Goal: Ask a question

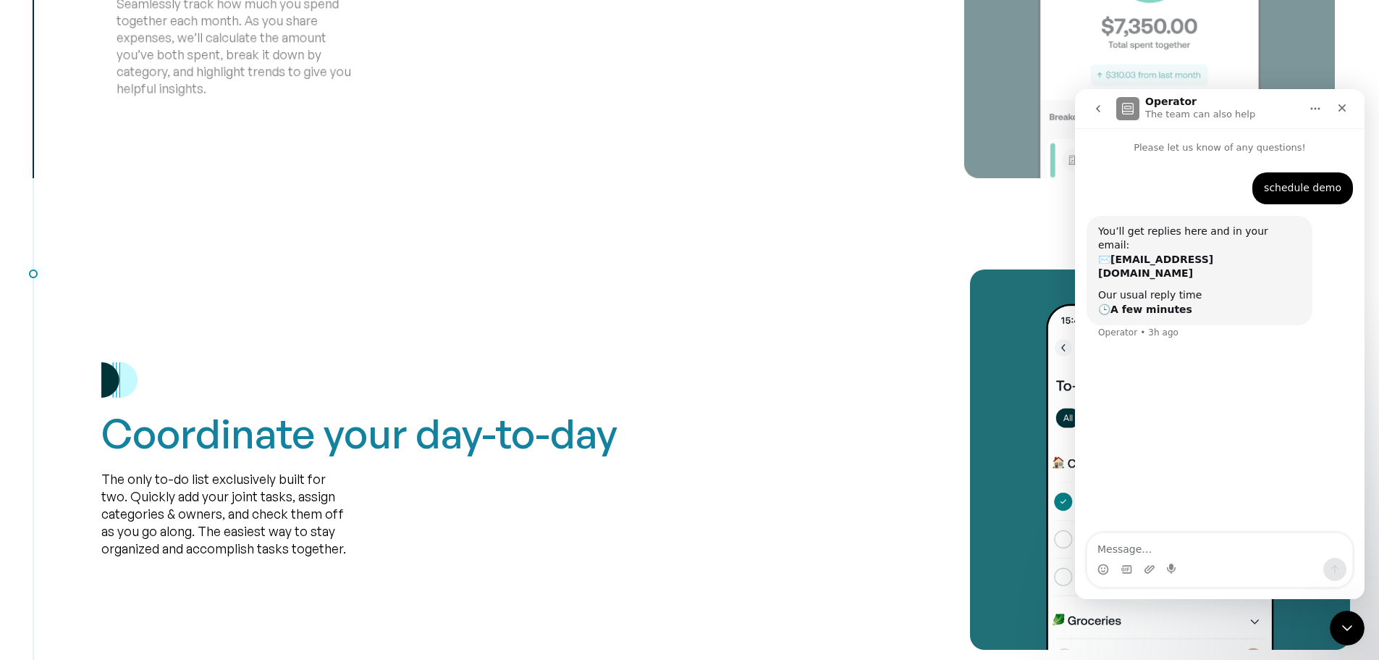
click at [1293, 542] on textarea "Message…" at bounding box center [1219, 545] width 265 height 25
type textarea "schedule demo"
click at [1309, 106] on button "Home" at bounding box center [1316, 109] width 28 height 28
click at [1097, 111] on icon "go back" at bounding box center [1098, 109] width 12 height 12
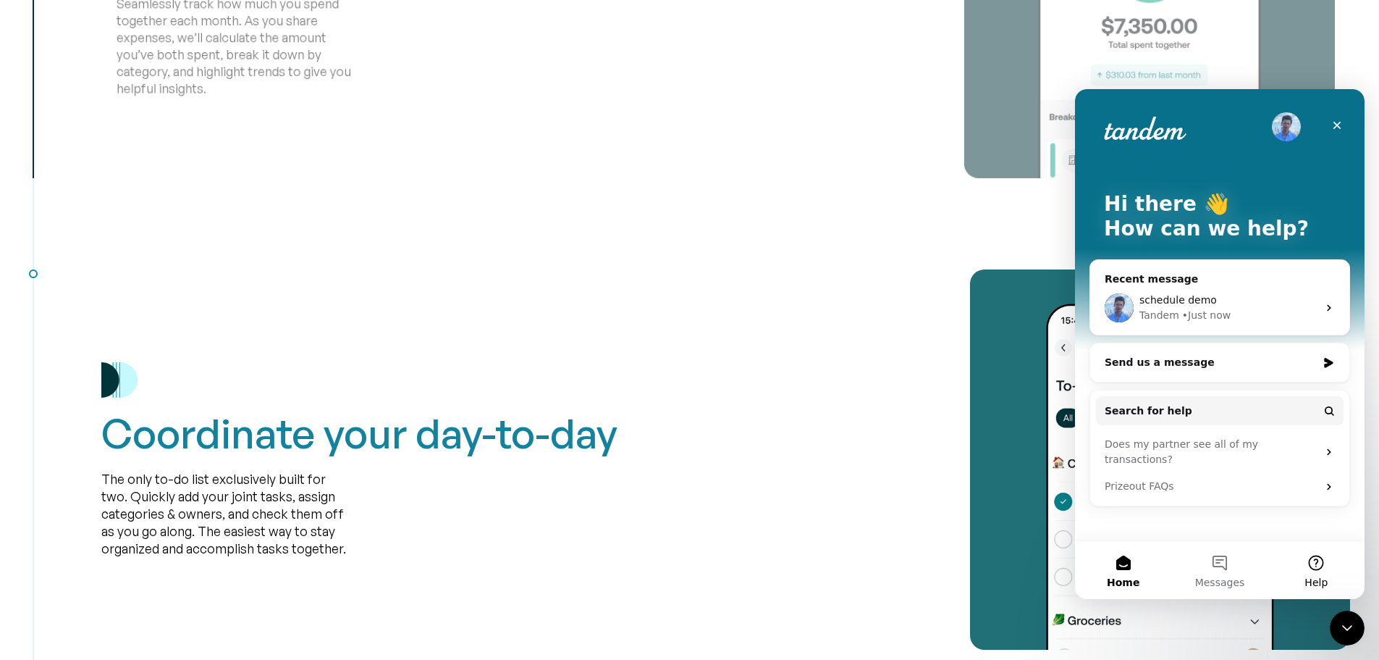
click at [1327, 569] on button "Help" at bounding box center [1316, 570] width 96 height 58
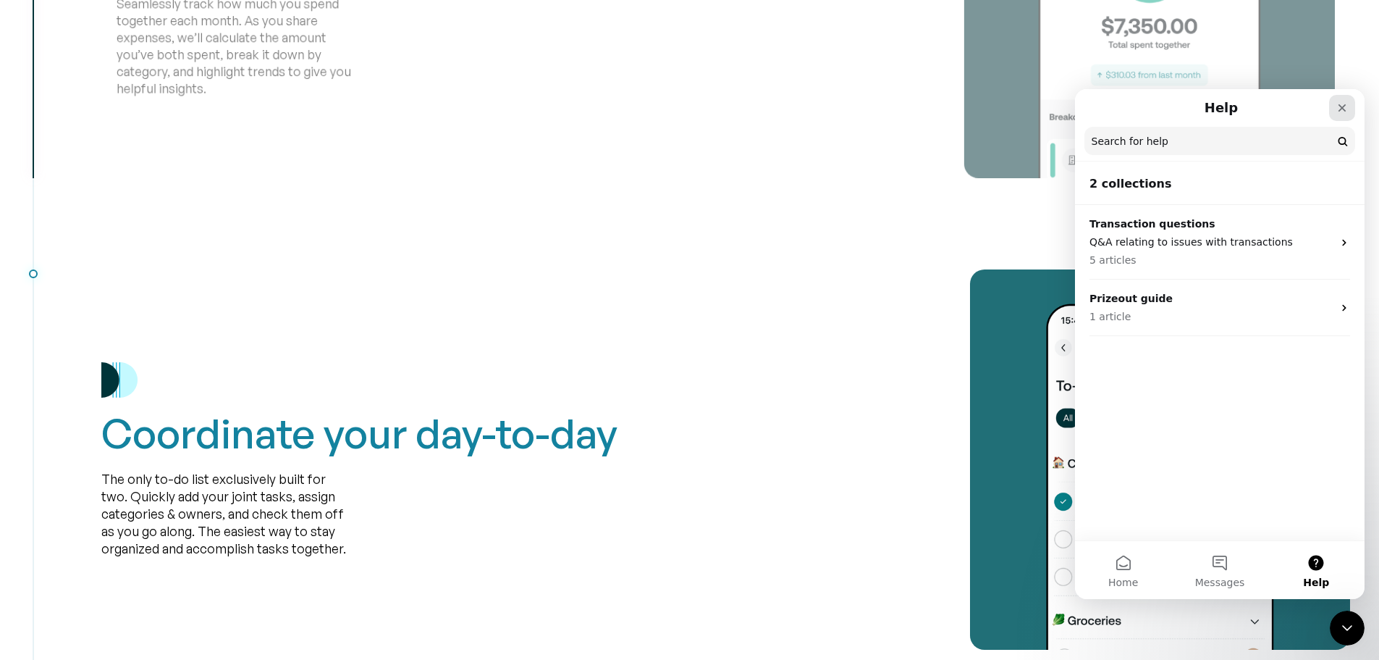
click at [1343, 109] on icon "Close" at bounding box center [1343, 108] width 8 height 8
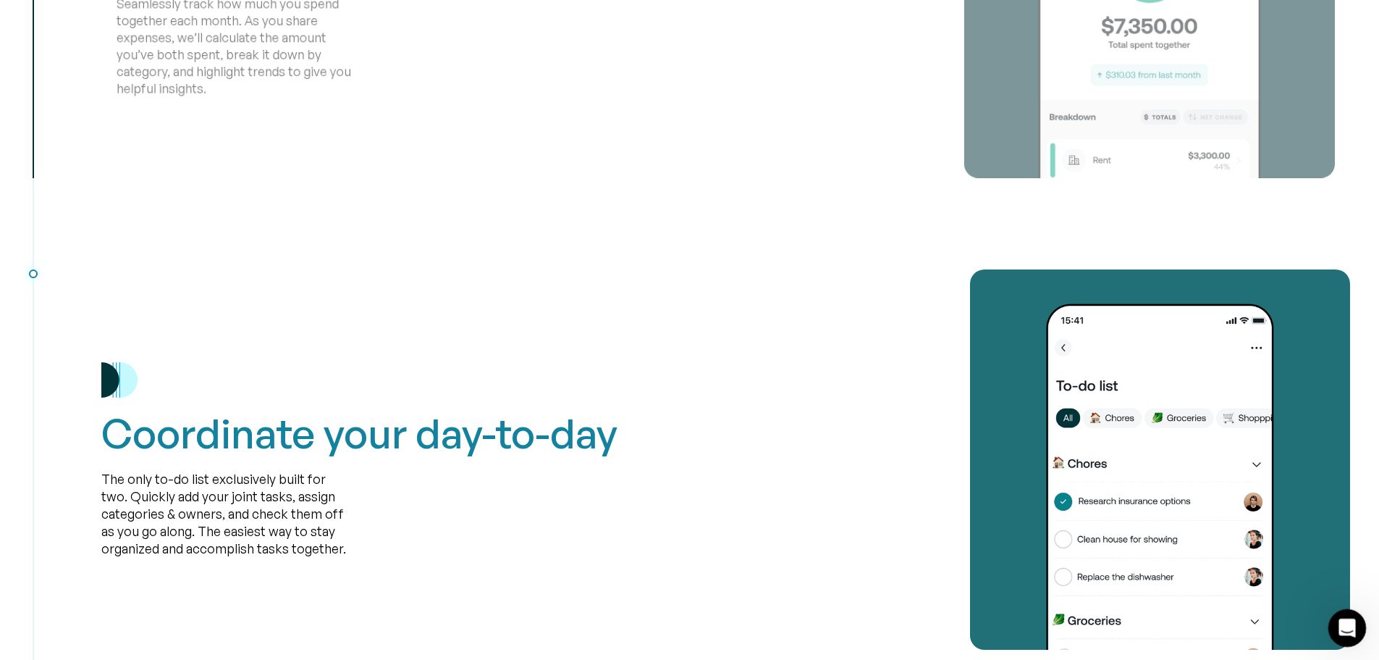
click at [1359, 630] on div "Open Intercom Messenger" at bounding box center [1345, 626] width 48 height 48
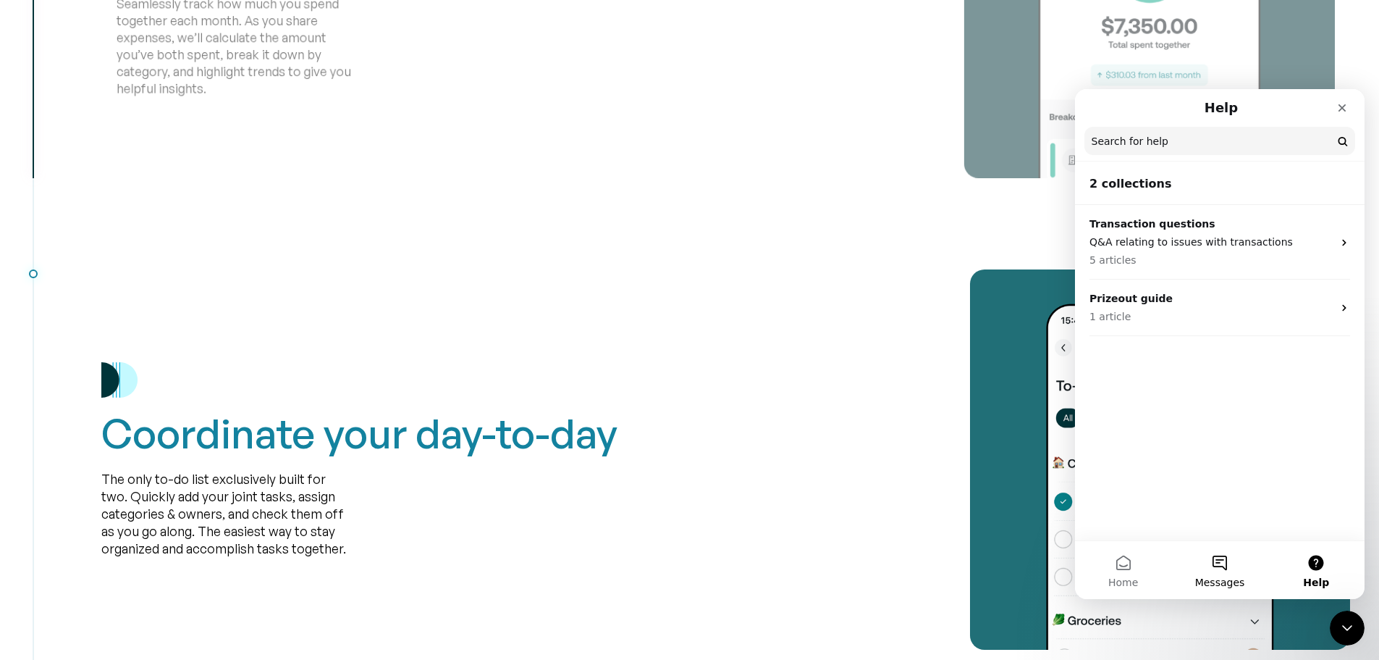
click at [1240, 580] on span "Messages" at bounding box center [1220, 582] width 50 height 10
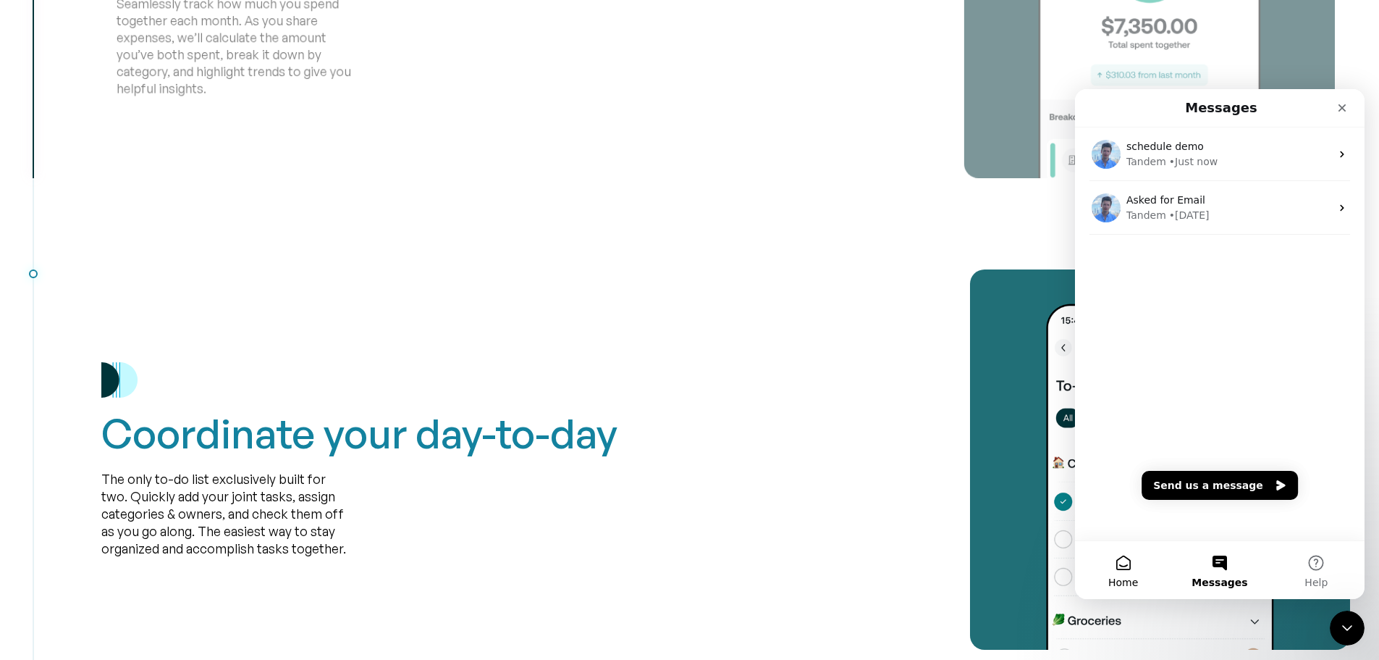
click at [1118, 563] on button "Home" at bounding box center [1123, 570] width 96 height 58
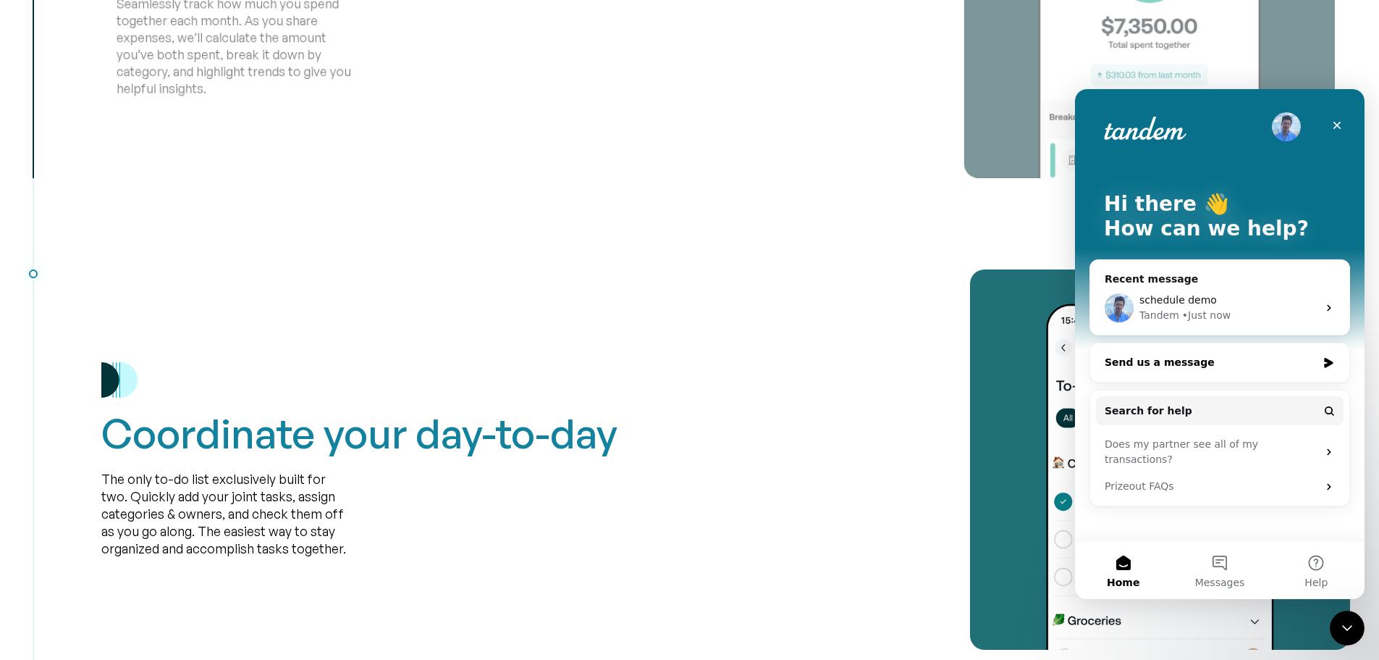
click at [1220, 358] on div "Send us a message" at bounding box center [1211, 362] width 212 height 15
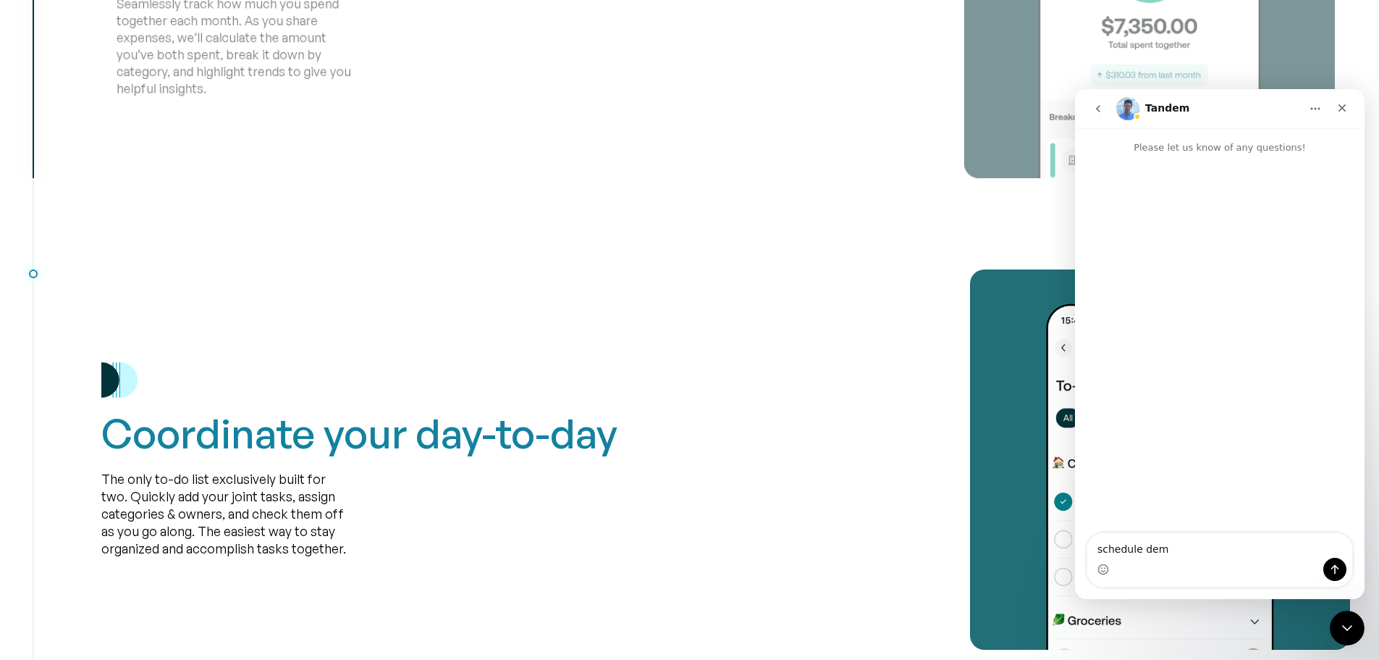
type textarea "schedule demo"
